Goal: Navigation & Orientation: Find specific page/section

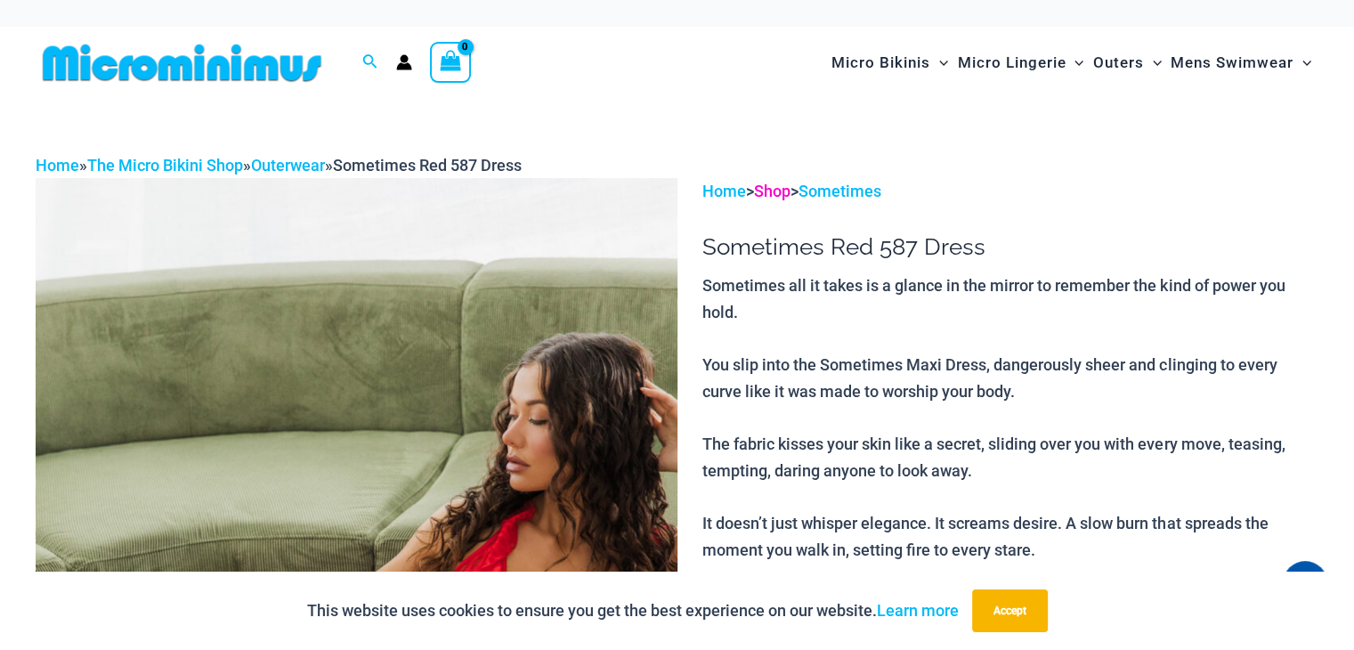
click at [782, 186] on link "Shop" at bounding box center [772, 191] width 37 height 19
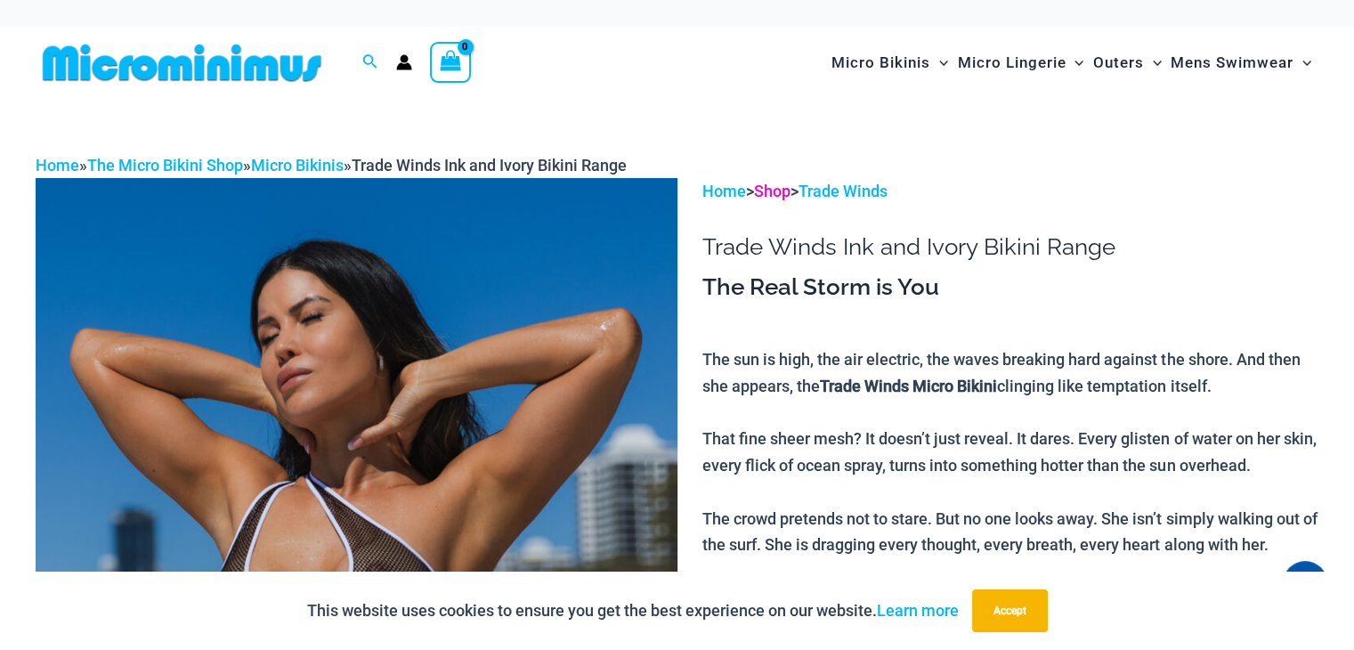
click at [784, 193] on link "Shop" at bounding box center [772, 191] width 37 height 19
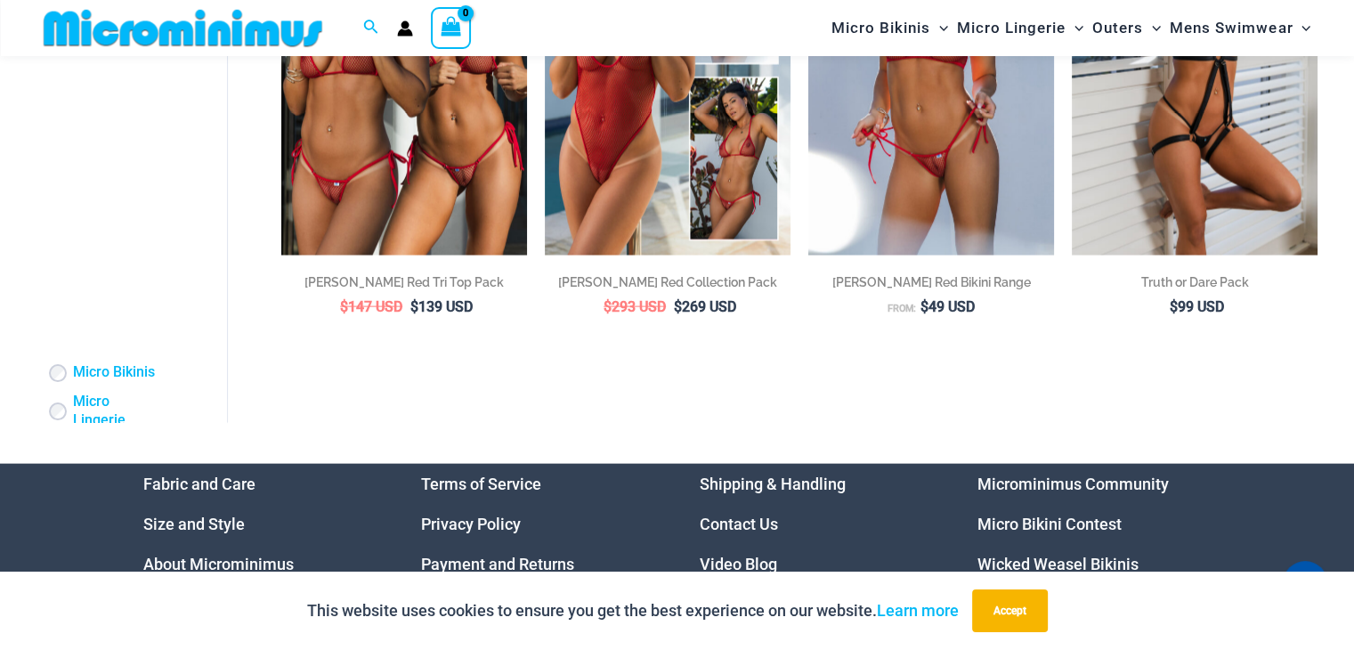
scroll to position [3843, 0]
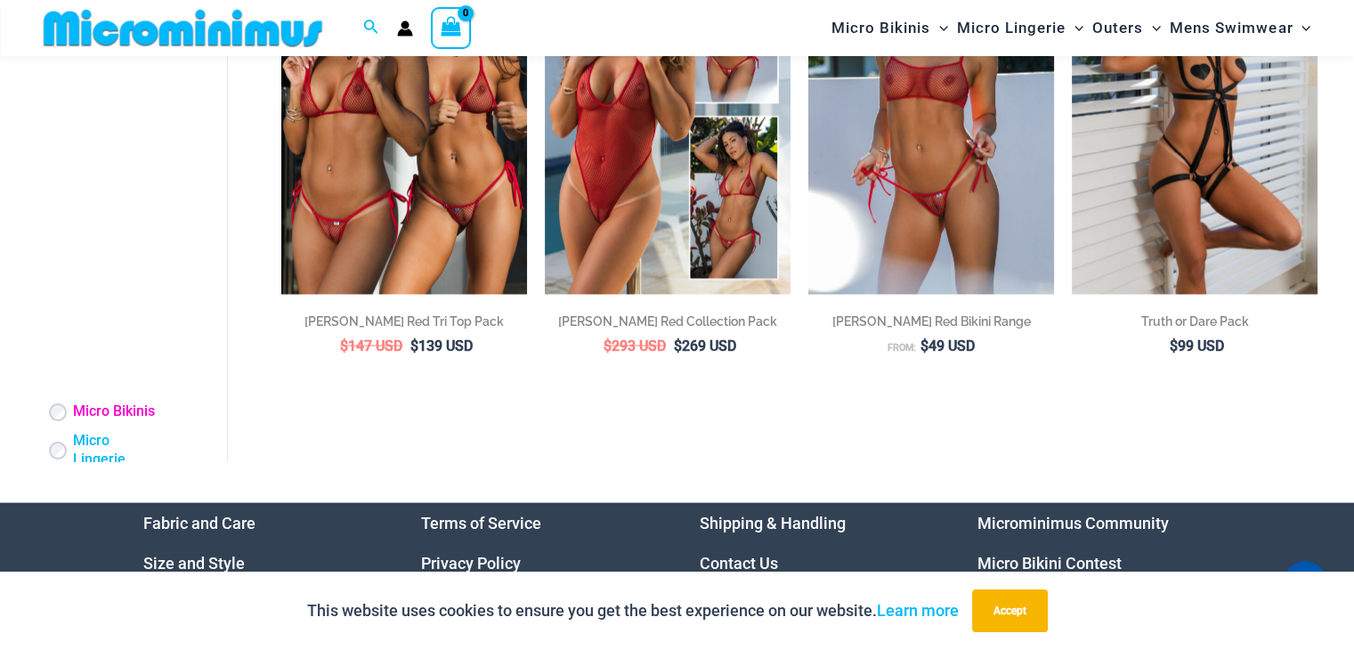
click at [86, 422] on link "Micro Bikinis" at bounding box center [114, 412] width 82 height 19
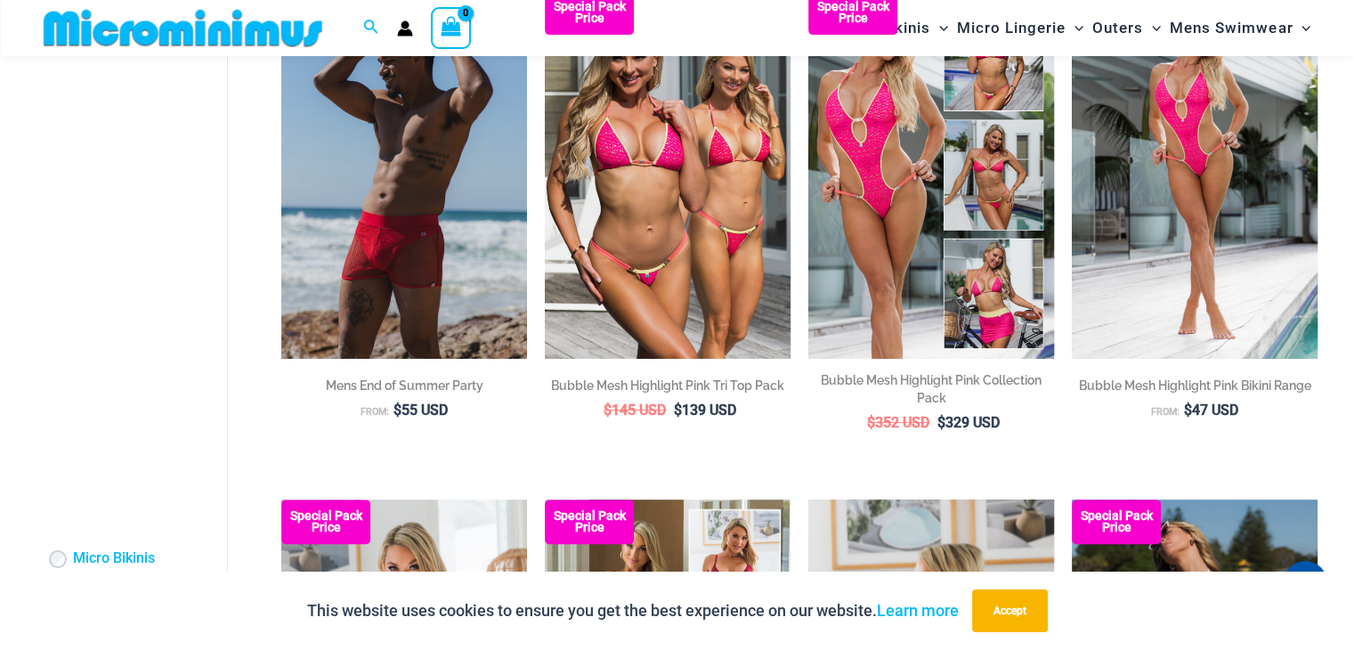
scroll to position [963, 0]
